Goal: Task Accomplishment & Management: Manage account settings

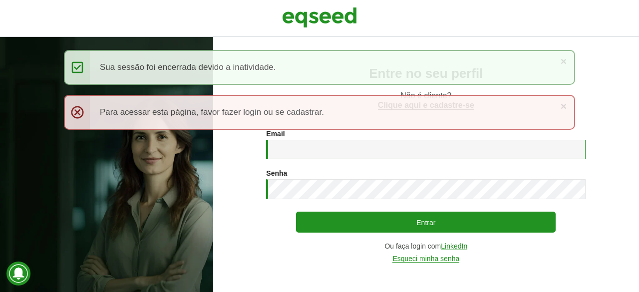
click at [281, 140] on input "Email *" at bounding box center [426, 149] width 320 height 19
type input "**********"
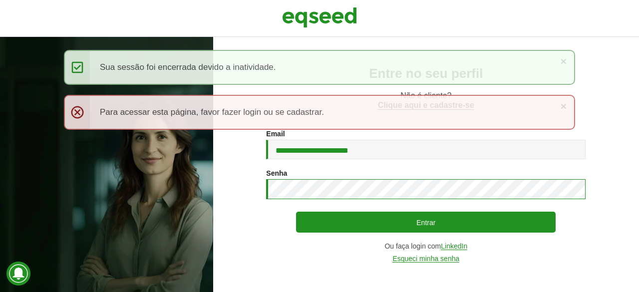
click at [296, 212] on button "Entrar" at bounding box center [426, 222] width 260 height 21
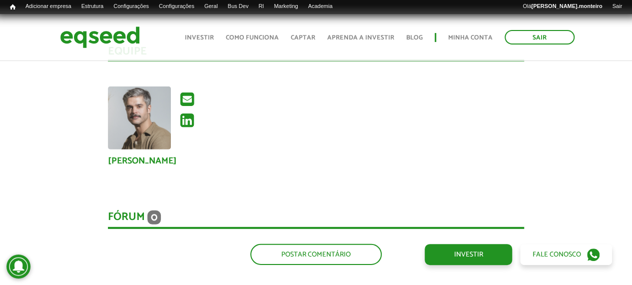
scroll to position [1562, 0]
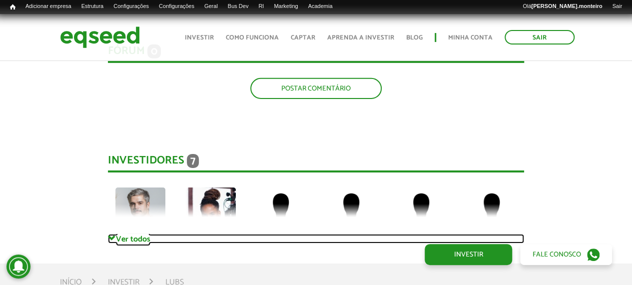
drag, startPoint x: 145, startPoint y: 239, endPoint x: 140, endPoint y: 236, distance: 6.0
click at [145, 238] on link "Ver todos" at bounding box center [316, 238] width 416 height 9
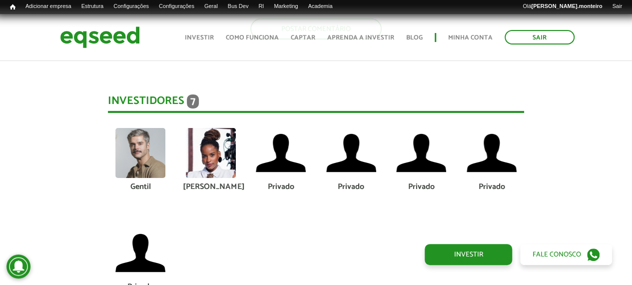
scroll to position [1612, 0]
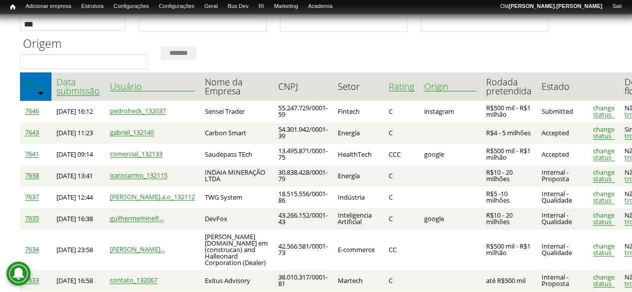
scroll to position [100, 0]
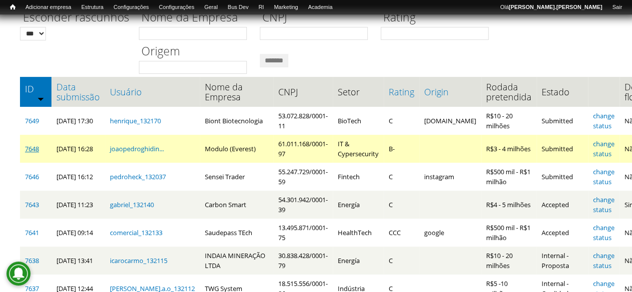
click at [35, 147] on link "7648" at bounding box center [32, 148] width 14 height 9
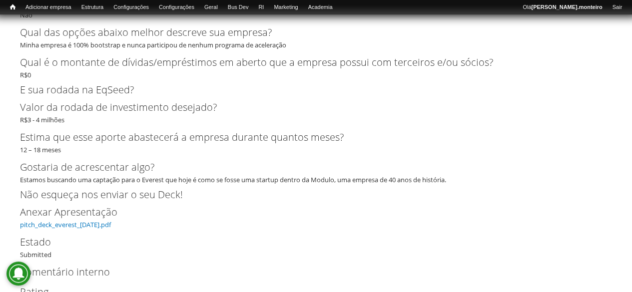
scroll to position [2417, 0]
